Goal: Information Seeking & Learning: Learn about a topic

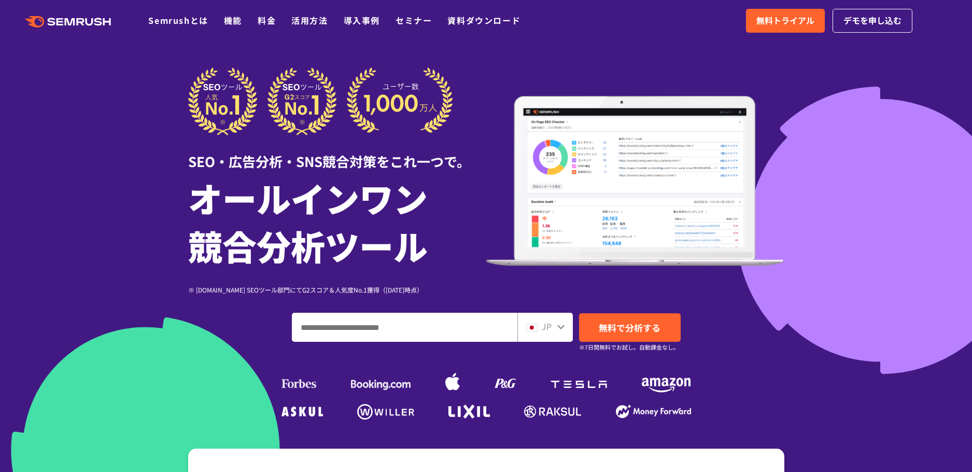
click at [385, 331] on input "ドメイン、キーワードまたはURLを入力してください" at bounding box center [405, 327] width 225 height 28
type input "**********"
click at [607, 327] on span "無料で分析する" at bounding box center [630, 327] width 62 height 13
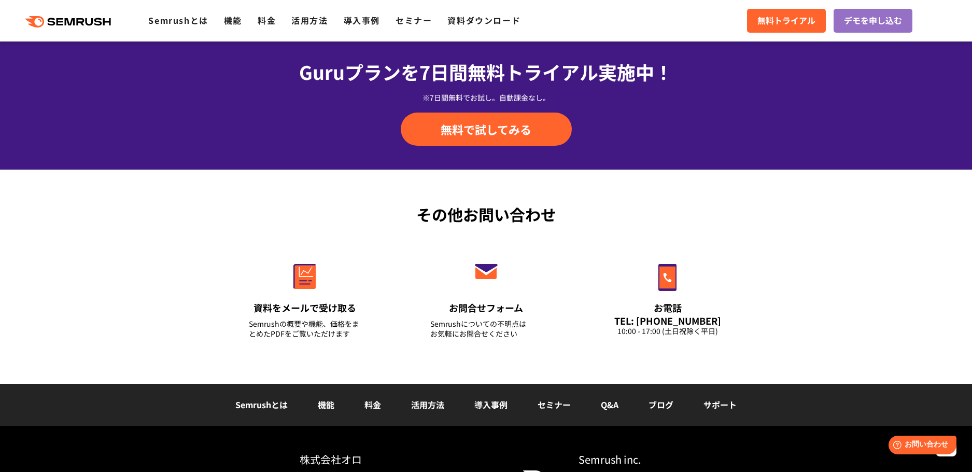
scroll to position [3630, 0]
